Goal: Task Accomplishment & Management: Use online tool/utility

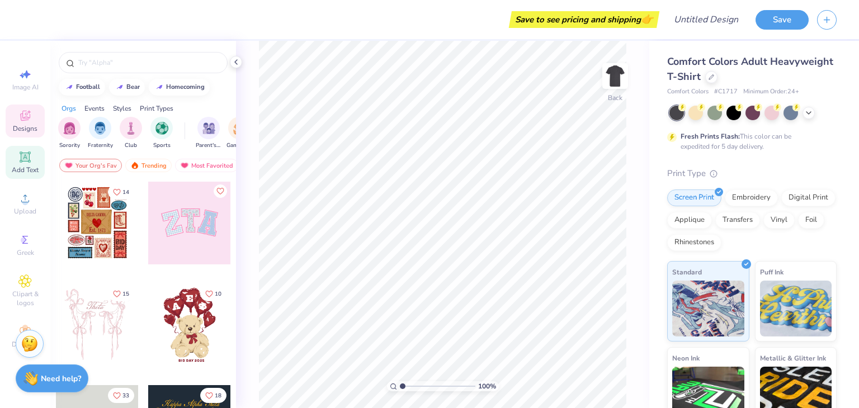
click at [22, 154] on icon at bounding box center [25, 157] width 8 height 8
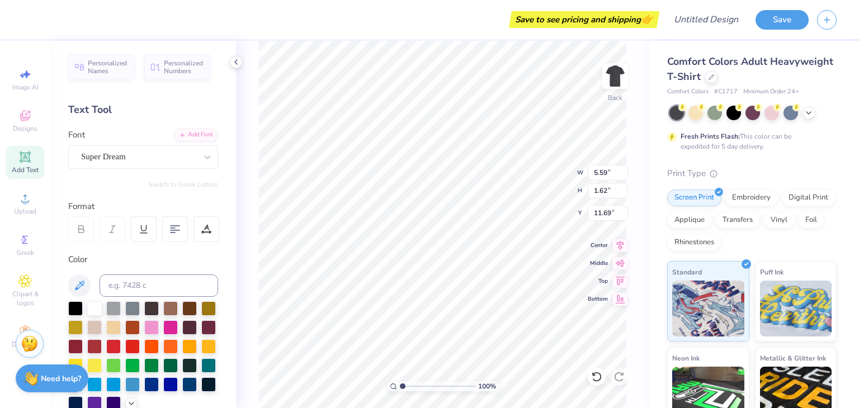
type input "3.00"
type input "4.21"
type input "1.22"
click at [139, 158] on div "Super Dream" at bounding box center [138, 156] width 117 height 17
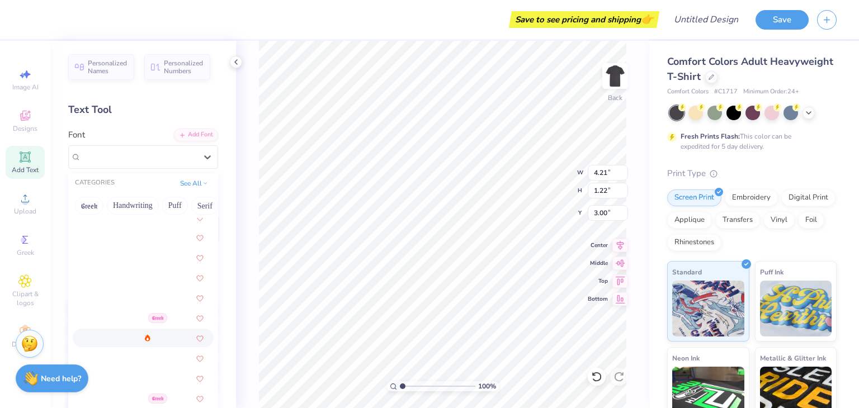
scroll to position [309, 0]
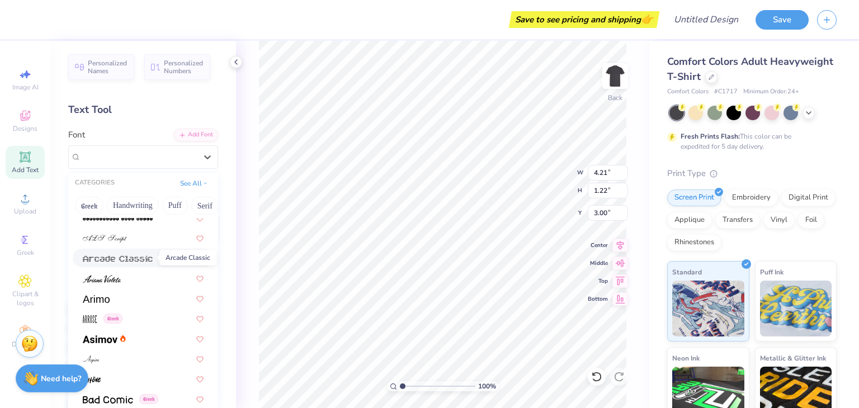
click at [140, 257] on img at bounding box center [118, 259] width 70 height 8
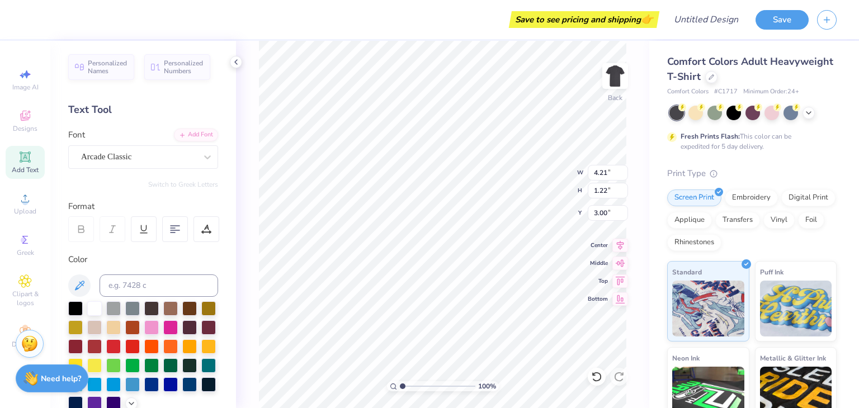
type input "5.04"
type input "1.21"
type input "3.01"
click at [115, 367] on div at bounding box center [113, 364] width 15 height 15
click at [133, 367] on div at bounding box center [132, 364] width 15 height 15
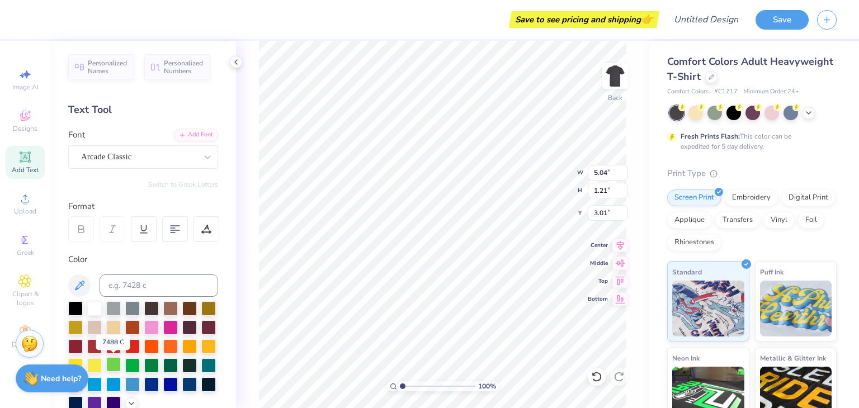
click at [115, 365] on div at bounding box center [113, 364] width 15 height 15
type textarea "C"
type textarea "His Game"
type input "4.24"
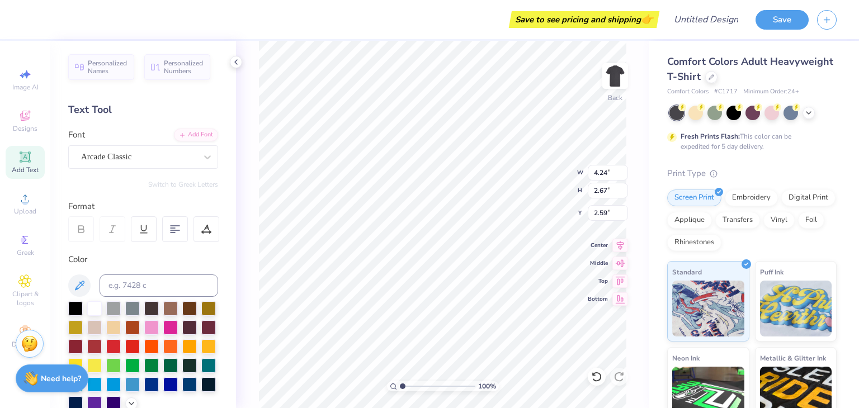
type input "2.67"
type input "2.59"
click at [182, 235] on div at bounding box center [175, 229] width 26 height 26
click at [257, 223] on div "100 % Back W 4.24 4.24 " H 2.67 2.67 " Y 2.59 2.59 " Center Middle Top Bottom" at bounding box center [442, 224] width 413 height 367
click at [619, 79] on img at bounding box center [615, 76] width 45 height 45
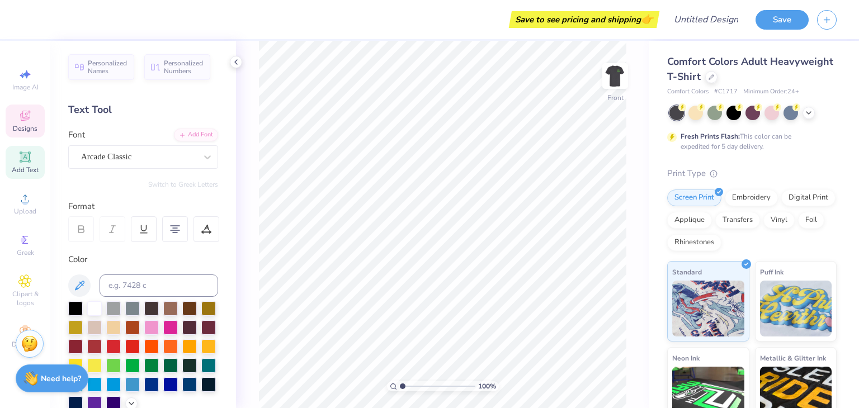
click at [22, 124] on span "Designs" at bounding box center [25, 128] width 25 height 9
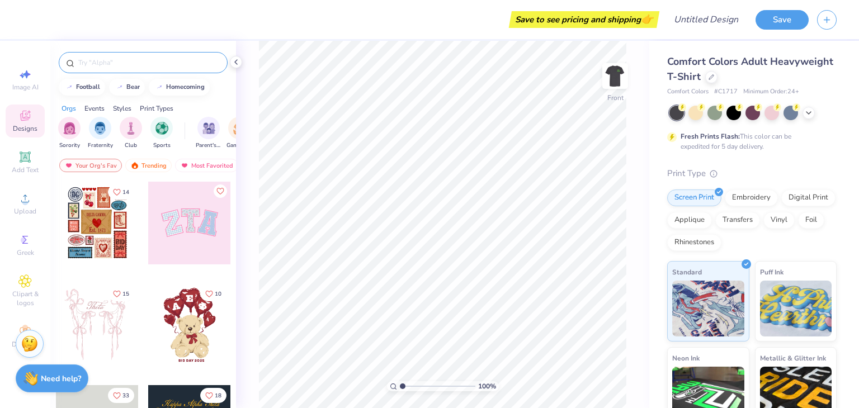
click at [132, 65] on input "text" at bounding box center [148, 62] width 143 height 11
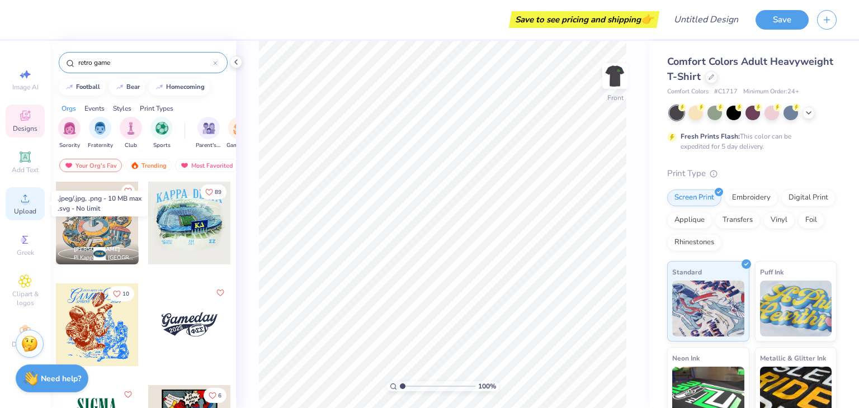
type input "retro game"
click at [27, 208] on span "Upload" at bounding box center [25, 211] width 22 height 9
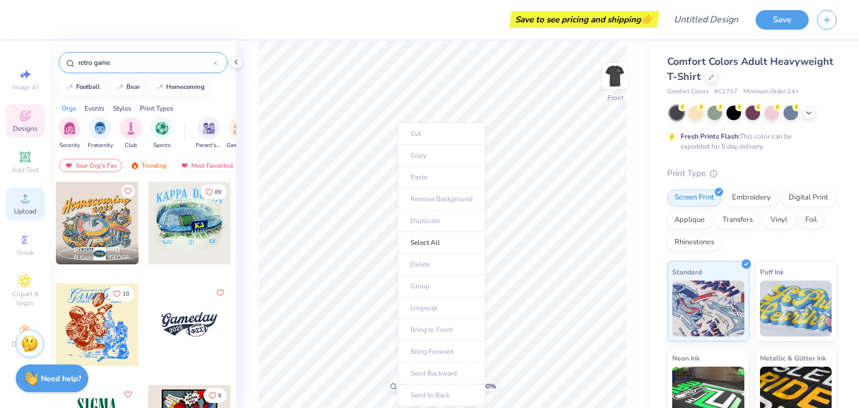
click at [19, 196] on icon at bounding box center [24, 198] width 13 height 13
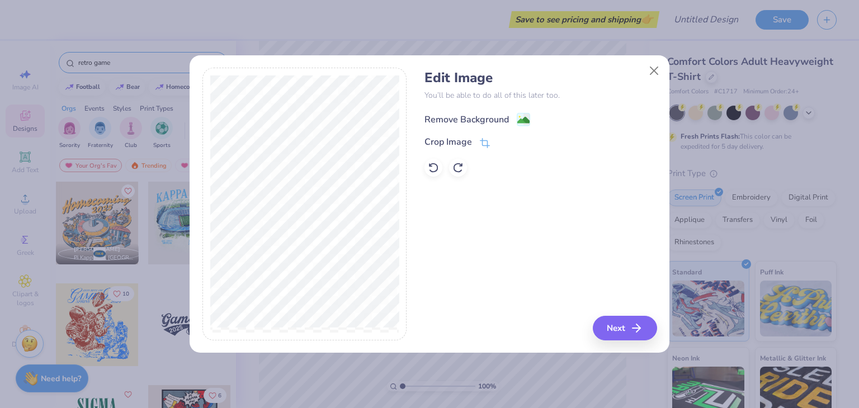
click at [526, 116] on image at bounding box center [523, 120] width 12 height 12
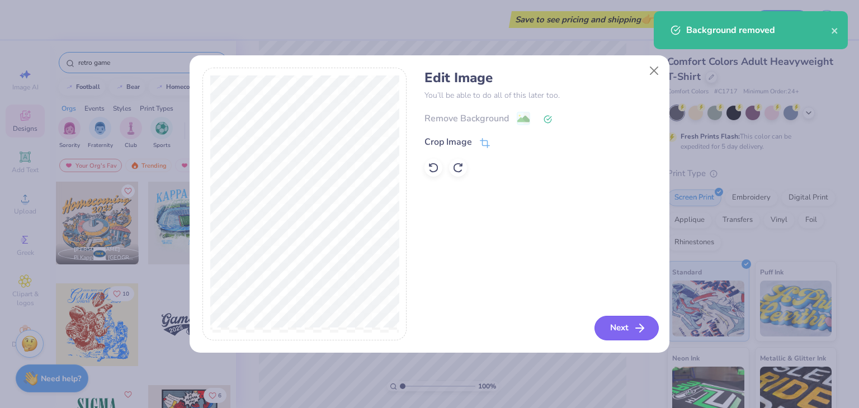
click at [628, 327] on button "Next" at bounding box center [627, 328] width 64 height 25
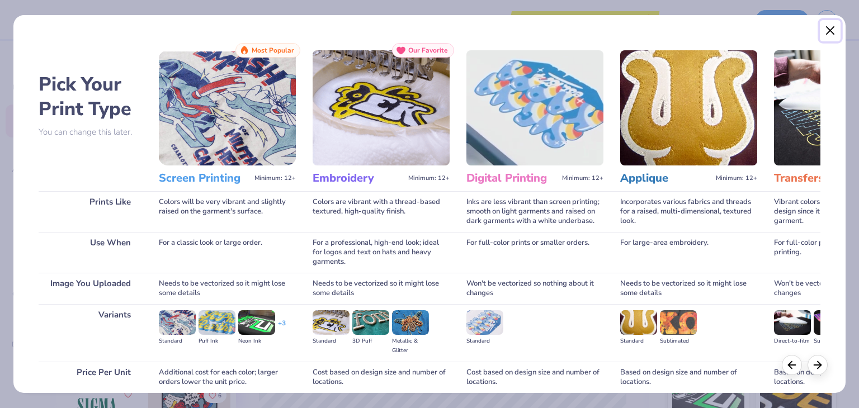
click at [832, 29] on button "Close" at bounding box center [830, 30] width 21 height 21
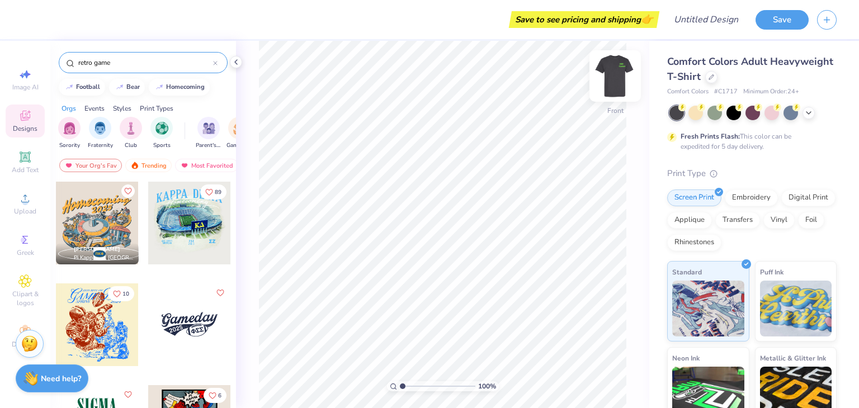
click at [618, 77] on img at bounding box center [615, 76] width 45 height 45
click at [618, 77] on img at bounding box center [615, 76] width 22 height 22
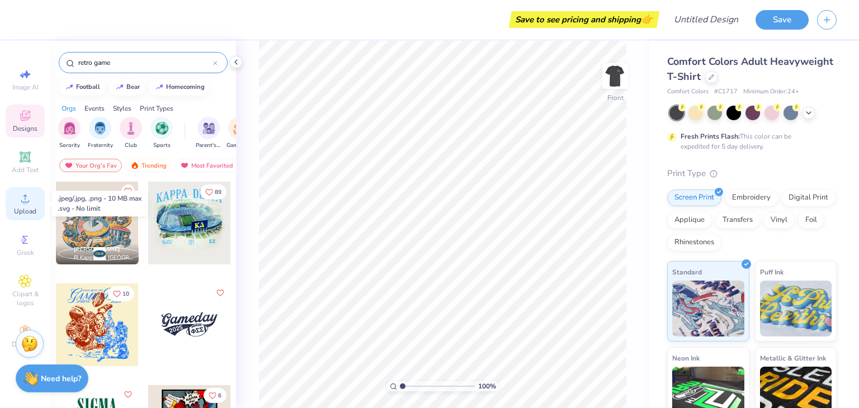
click at [26, 199] on icon at bounding box center [24, 198] width 13 height 13
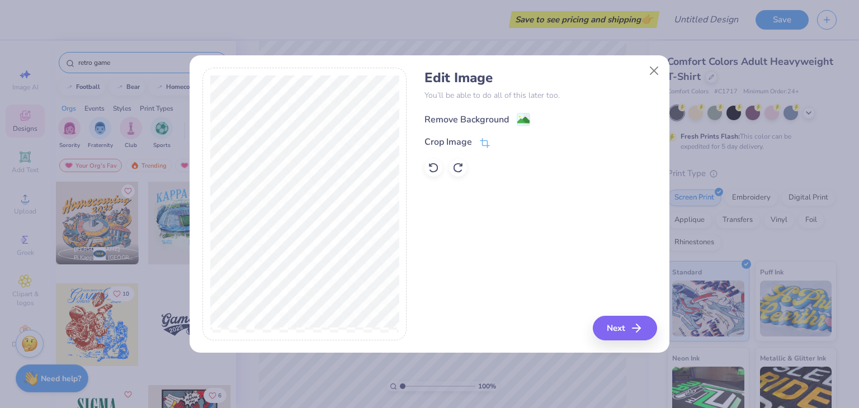
click at [515, 121] on div "Remove Background" at bounding box center [477, 119] width 106 height 14
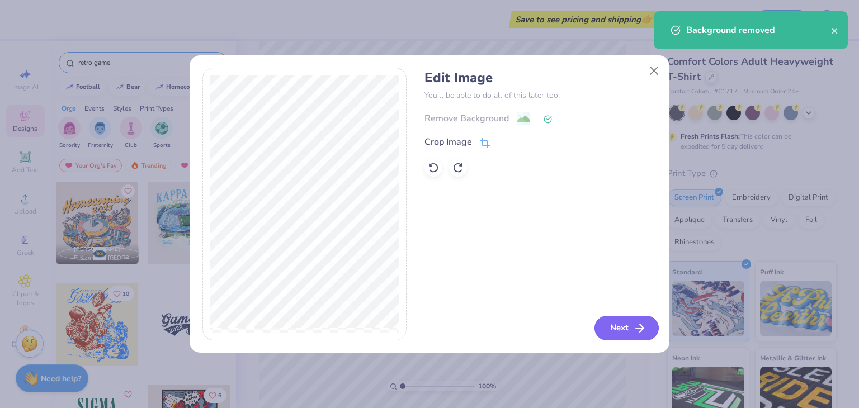
click at [632, 328] on button "Next" at bounding box center [627, 328] width 64 height 25
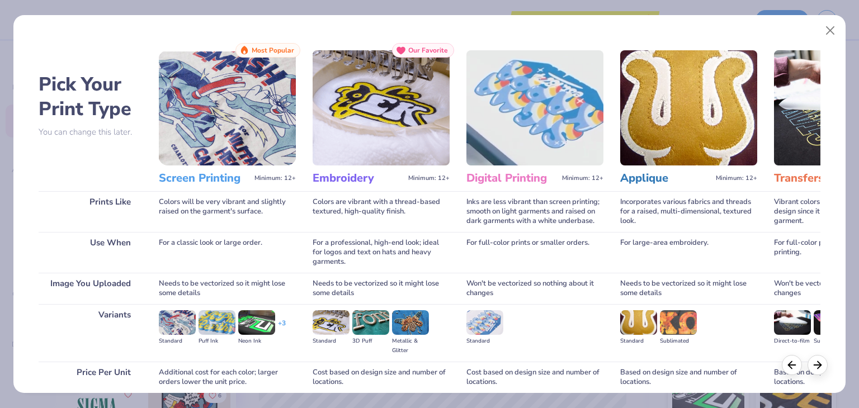
click at [211, 134] on img at bounding box center [227, 107] width 137 height 115
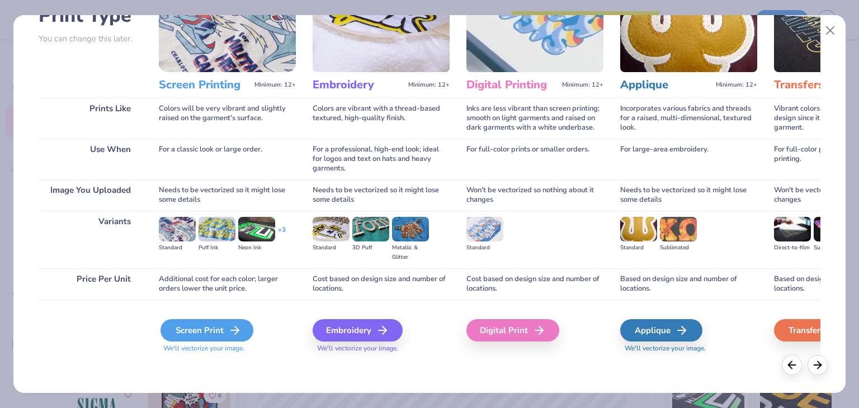
click at [223, 333] on div "Screen Print" at bounding box center [207, 330] width 93 height 22
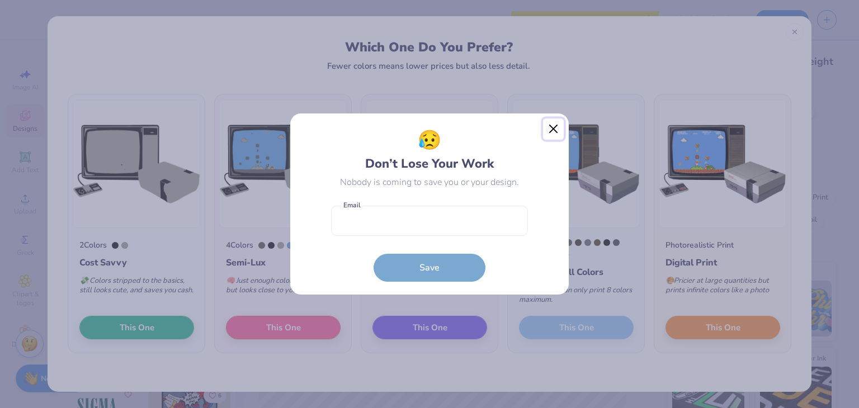
click at [552, 125] on button "Close" at bounding box center [553, 129] width 21 height 21
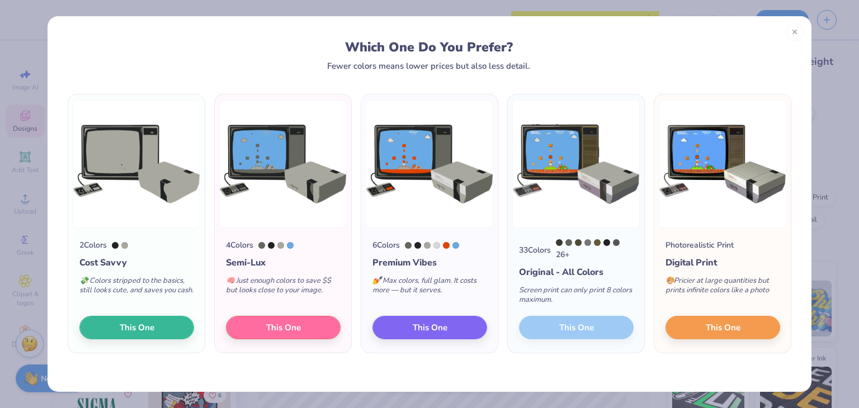
click at [567, 331] on div "33 Colors 26 + Original - All Colors Screen print can only print 8 colors maxim…" at bounding box center [576, 290] width 136 height 125
click at [575, 332] on div "33 Colors 26 + Original - All Colors Screen print can only print 8 colors maxim…" at bounding box center [576, 290] width 136 height 125
click at [592, 239] on div "33 Colors 26 +" at bounding box center [576, 249] width 115 height 21
click at [577, 175] on img at bounding box center [576, 164] width 128 height 128
click at [559, 243] on div at bounding box center [559, 242] width 7 height 7
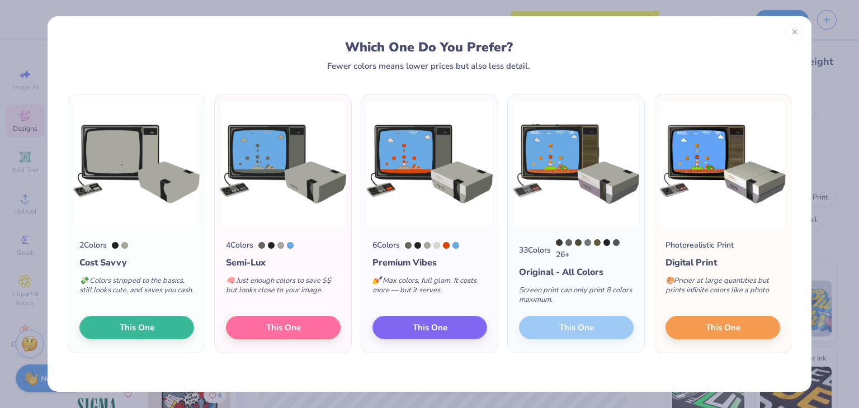
click at [567, 244] on div at bounding box center [568, 242] width 7 height 7
click at [469, 327] on button "This One" at bounding box center [429, 325] width 115 height 23
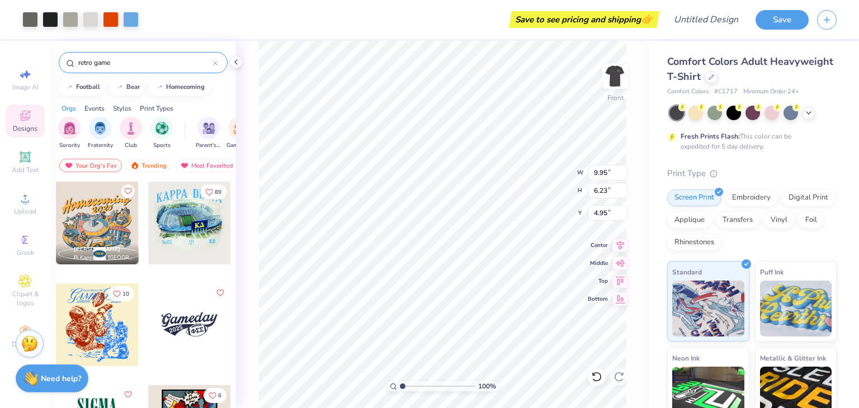
type input "5.13"
type input "10.85"
type input "6.80"
type input "4.81"
type input "12.91"
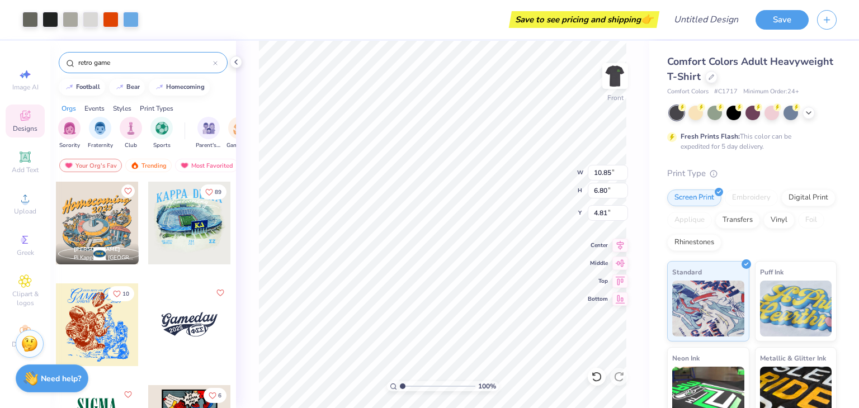
type input "8.09"
type input "3.00"
click at [25, 155] on icon at bounding box center [25, 157] width 11 height 11
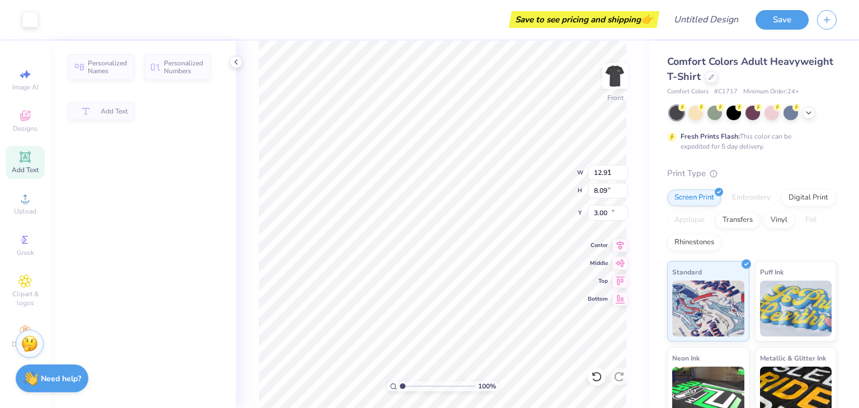
type input "5.69"
type input "1.65"
type input "12.93"
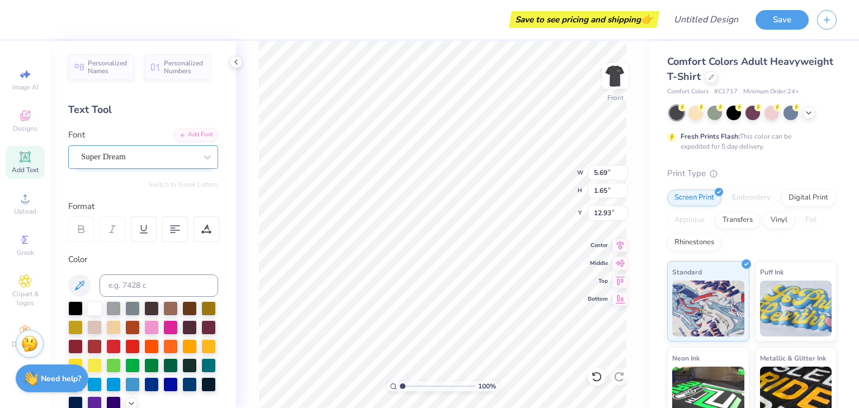
click at [167, 161] on div "Super Dream" at bounding box center [138, 156] width 117 height 17
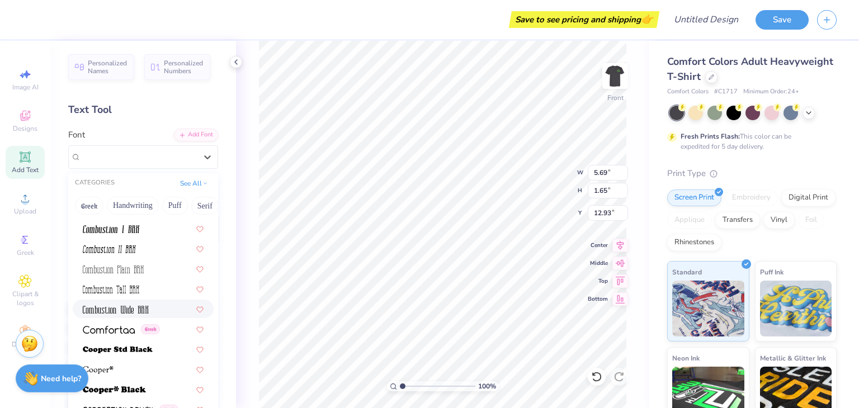
scroll to position [0, 0]
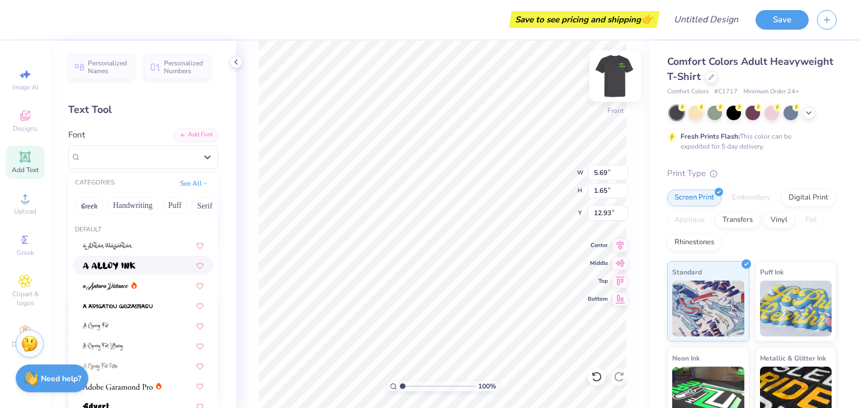
click at [628, 79] on img at bounding box center [615, 76] width 45 height 45
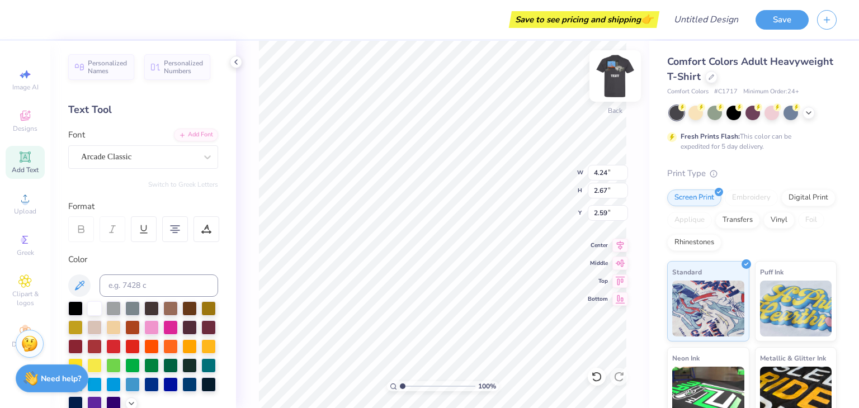
click at [619, 82] on img at bounding box center [615, 76] width 45 height 45
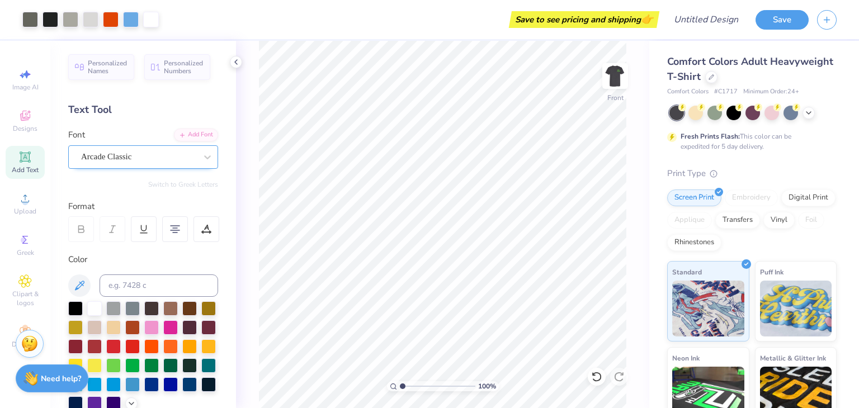
click at [133, 157] on div "Arcade Classic" at bounding box center [138, 156] width 117 height 17
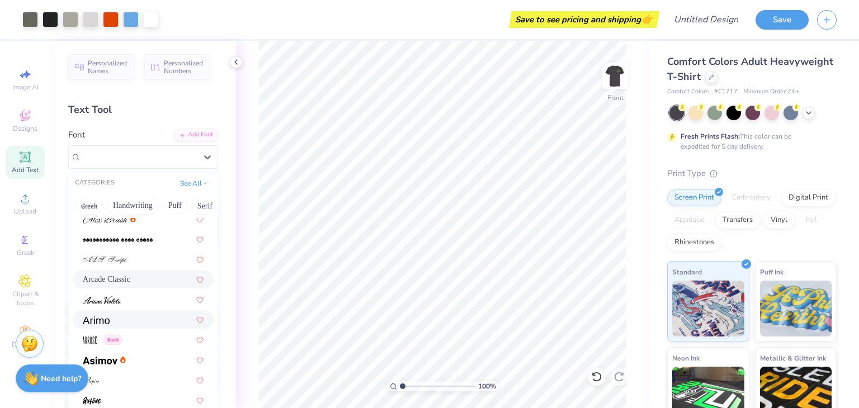
scroll to position [287, 0]
click at [126, 279] on span "Arcade Classic" at bounding box center [106, 280] width 47 height 12
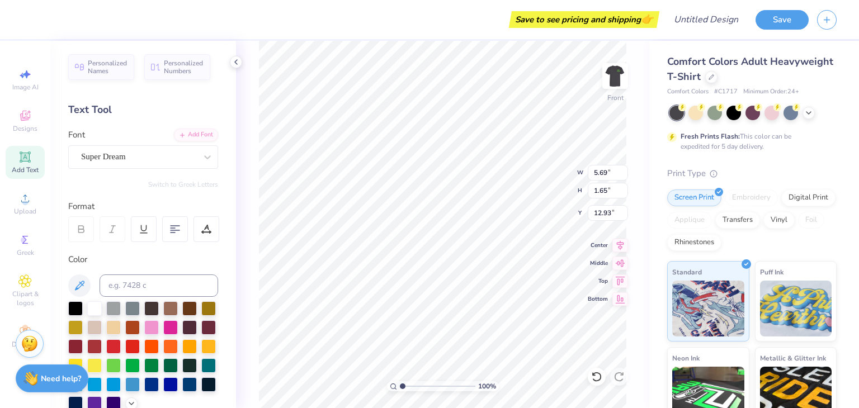
scroll to position [0, 0]
click at [181, 155] on div "Super Dream" at bounding box center [138, 156] width 117 height 17
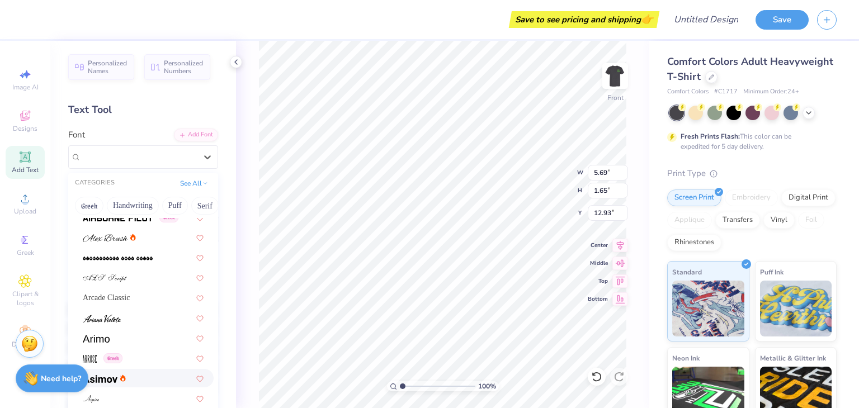
scroll to position [268, 0]
click at [130, 301] on span "Arcade Classic" at bounding box center [106, 299] width 47 height 12
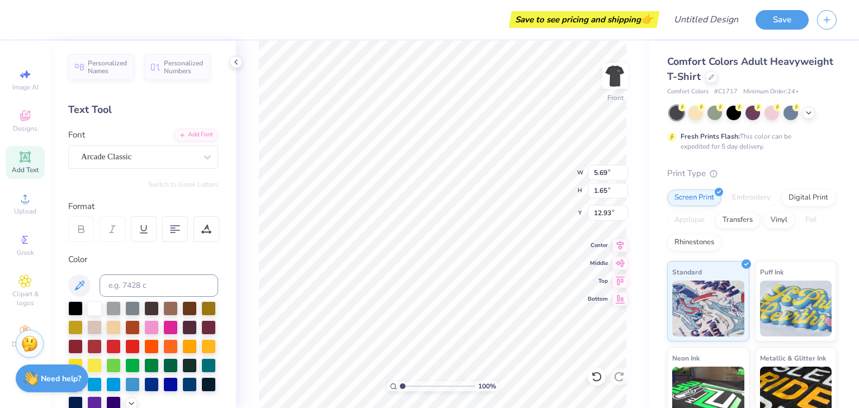
paste textarea "Many are the plans in the mind of a man, but it is the purpose of the [DEMOGRAP…"
type textarea "Many are the plans in the mind of a man, but it is the purpose of the [DEMOGRAP…"
type input "12.47"
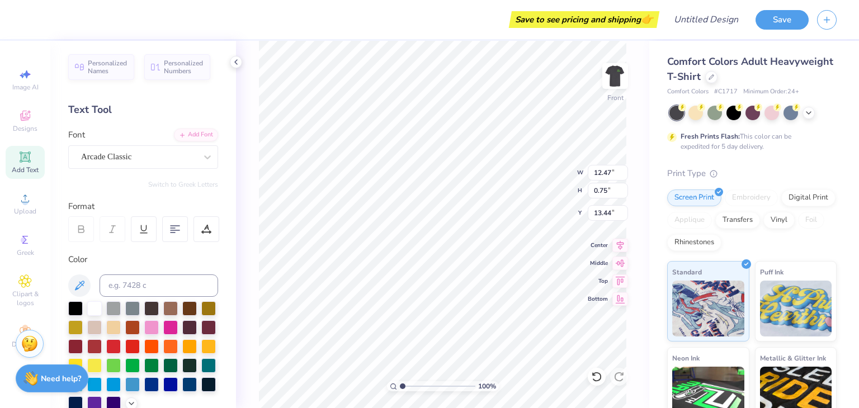
type input "0.75"
type input "13.44"
click at [111, 367] on div at bounding box center [113, 364] width 15 height 15
type input "14.25"
type input "0.86"
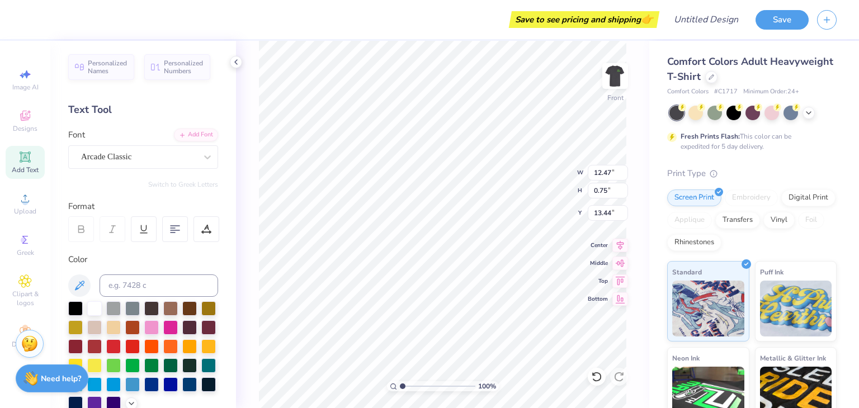
type input "13.33"
type textarea "Many are the plans in the mind of a man, but it is the purpose of the [DEMOGRAP…"
type input "11.02"
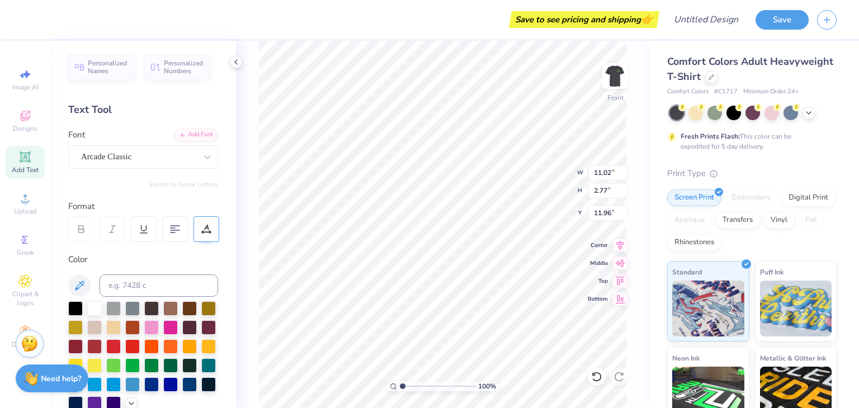
type input "2.77"
type input "11.96"
type input "13.14"
type input "3.30"
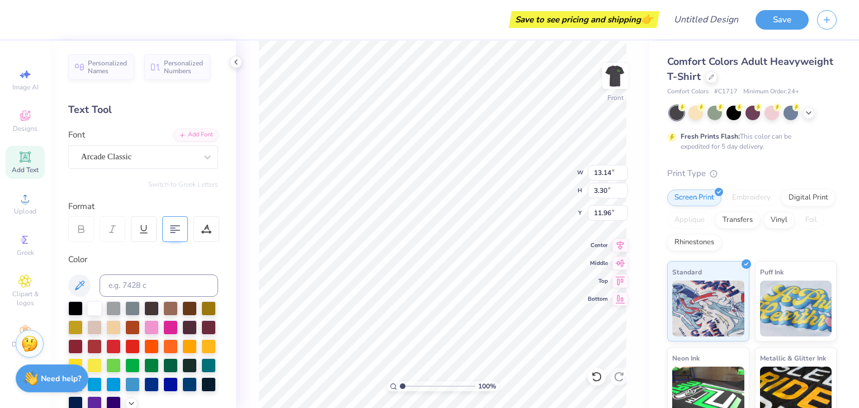
click at [174, 231] on icon at bounding box center [175, 229] width 10 height 10
type input "12.83"
type textarea "Many are the plans in the mind of a man, but it is the purpose of the [DEMOGRAP…"
